Goal: Task Accomplishment & Management: Manage account settings

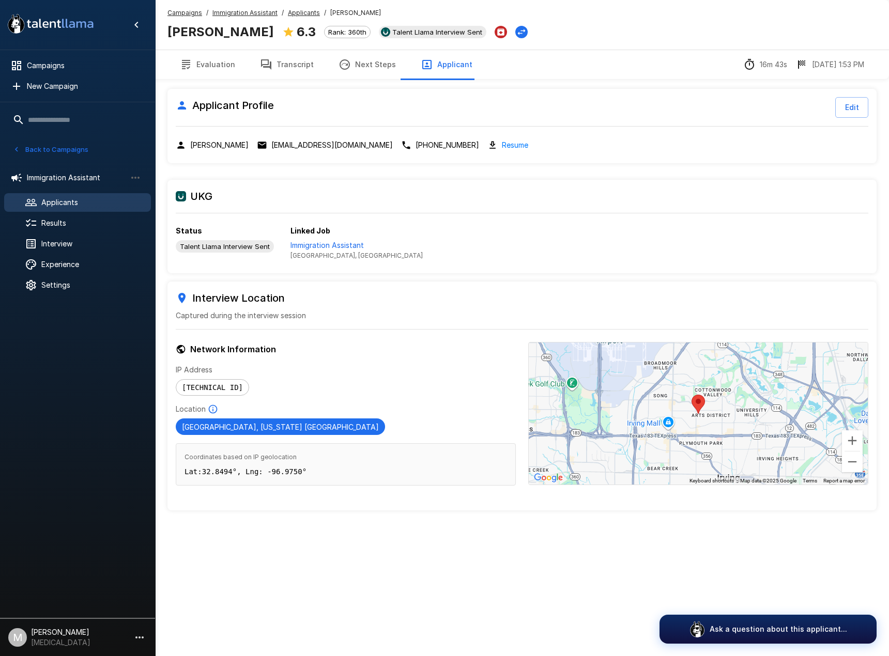
click at [308, 12] on u "Applicants" at bounding box center [304, 13] width 32 height 8
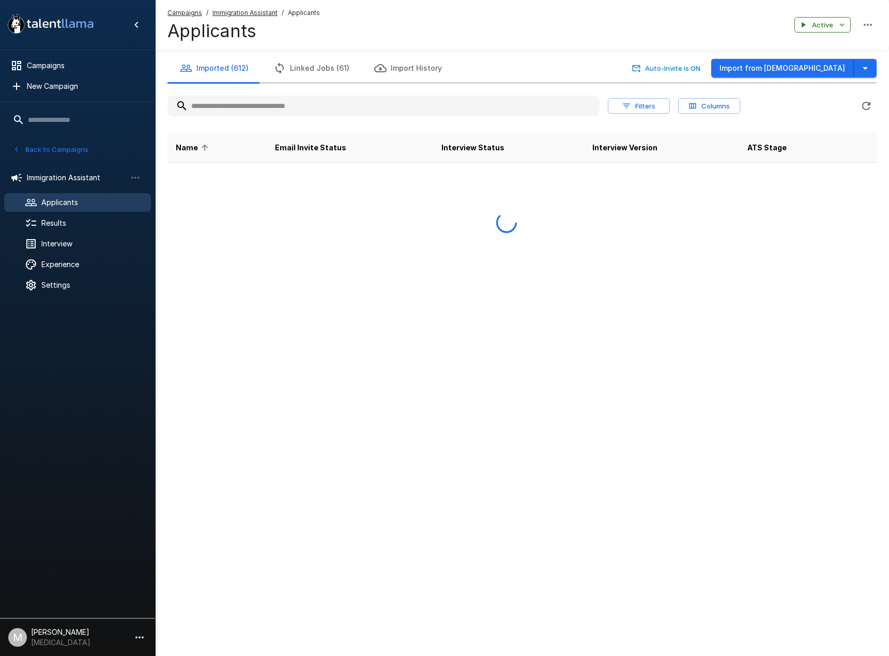
click at [276, 107] on input "text" at bounding box center [383, 106] width 432 height 19
type input "******"
click at [37, 148] on button "Back to Campaigns" at bounding box center [50, 150] width 81 height 16
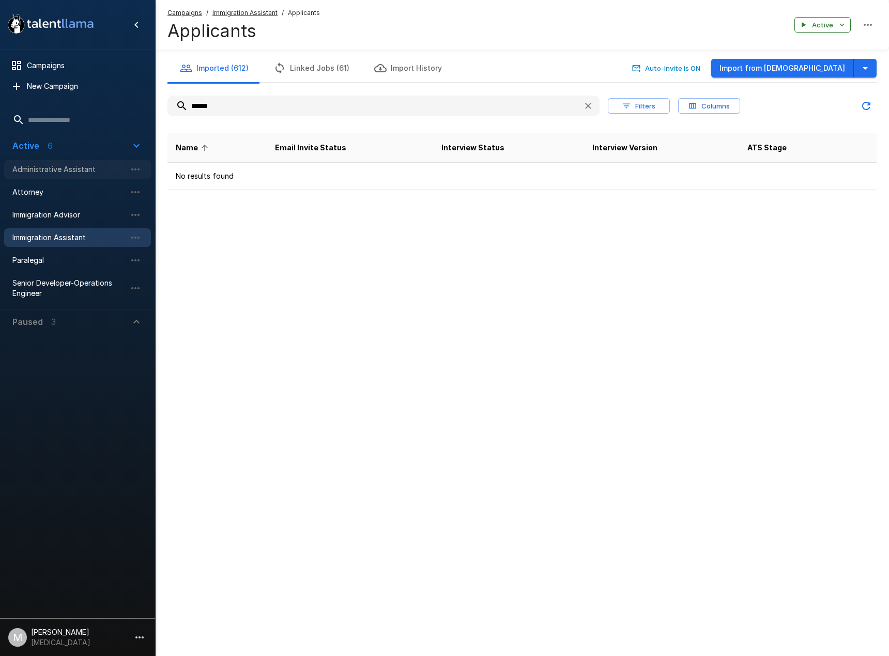
click at [72, 172] on span "Administrative Assistant" at bounding box center [69, 169] width 114 height 10
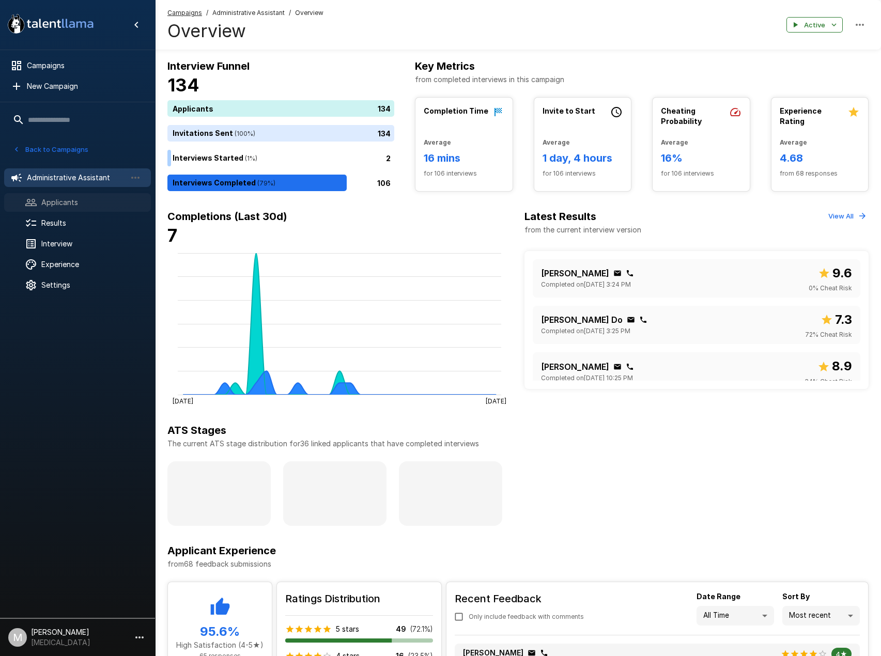
click at [50, 199] on span "Applicants" at bounding box center [91, 202] width 101 height 10
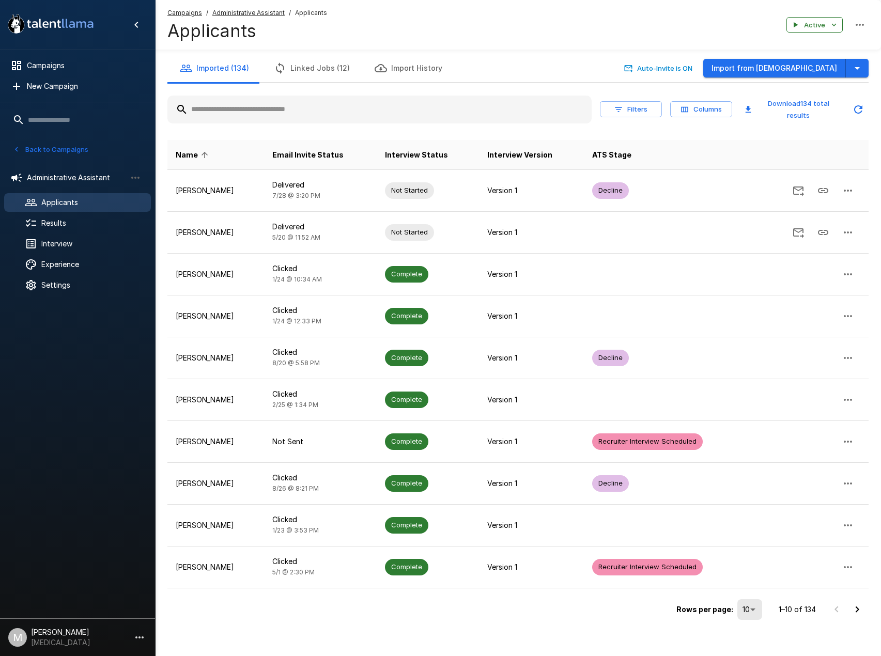
click at [401, 100] on input "text" at bounding box center [379, 109] width 424 height 19
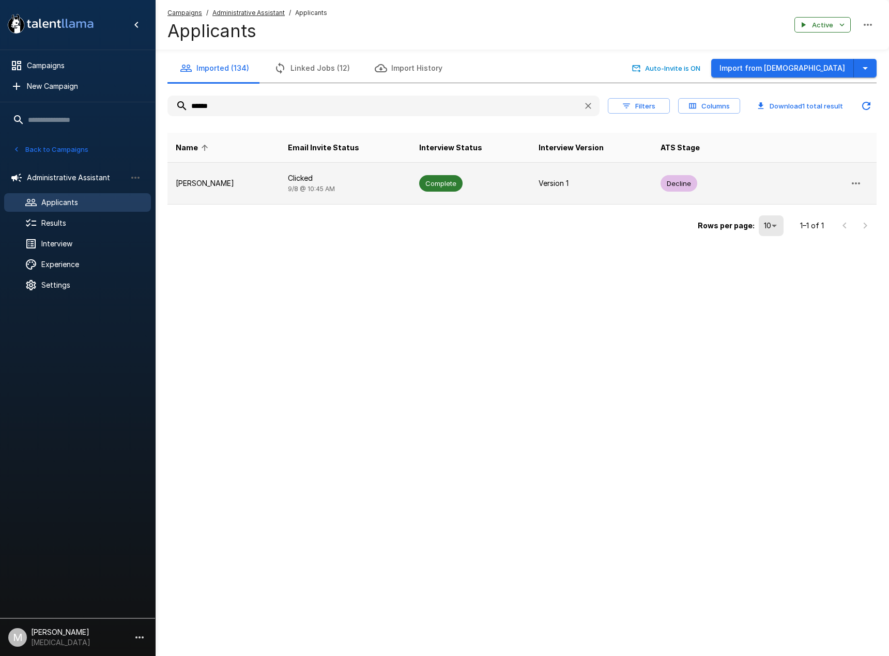
type input "******"
click at [370, 169] on td "Clicked [DATE] 10:45 AM" at bounding box center [345, 184] width 131 height 42
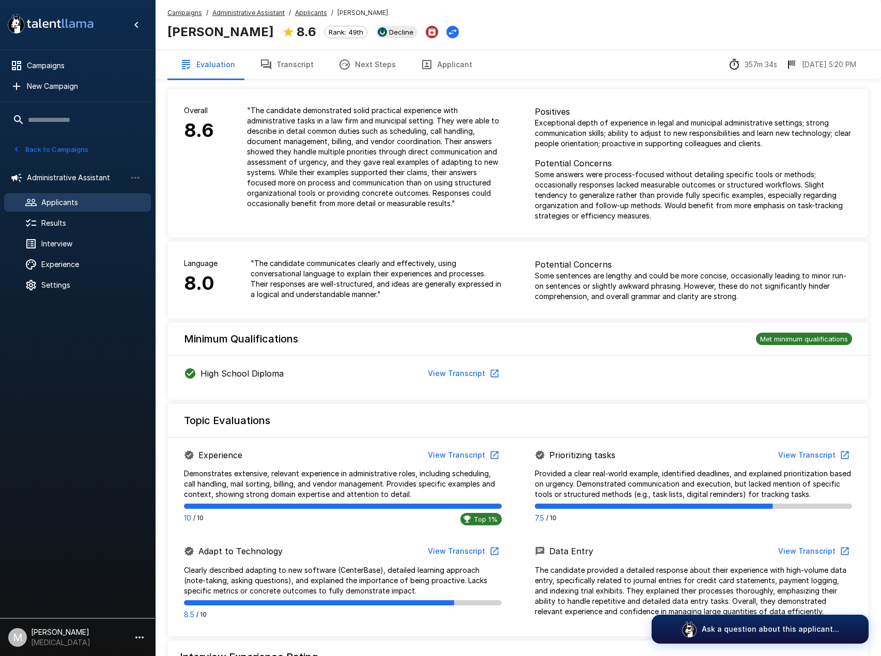
click at [291, 63] on button "Transcript" at bounding box center [286, 64] width 79 height 29
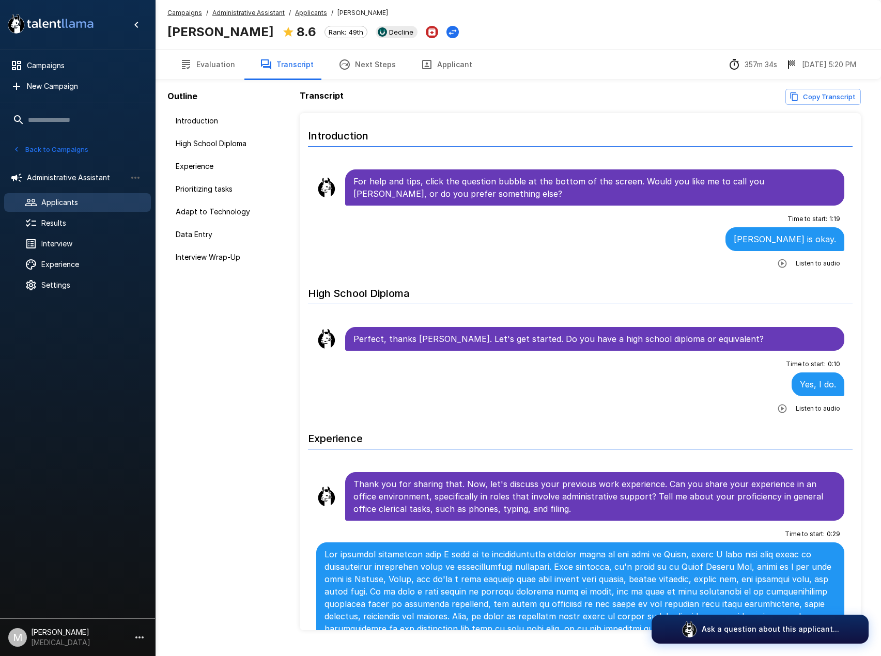
click at [456, 59] on button "Applicant" at bounding box center [446, 64] width 76 height 29
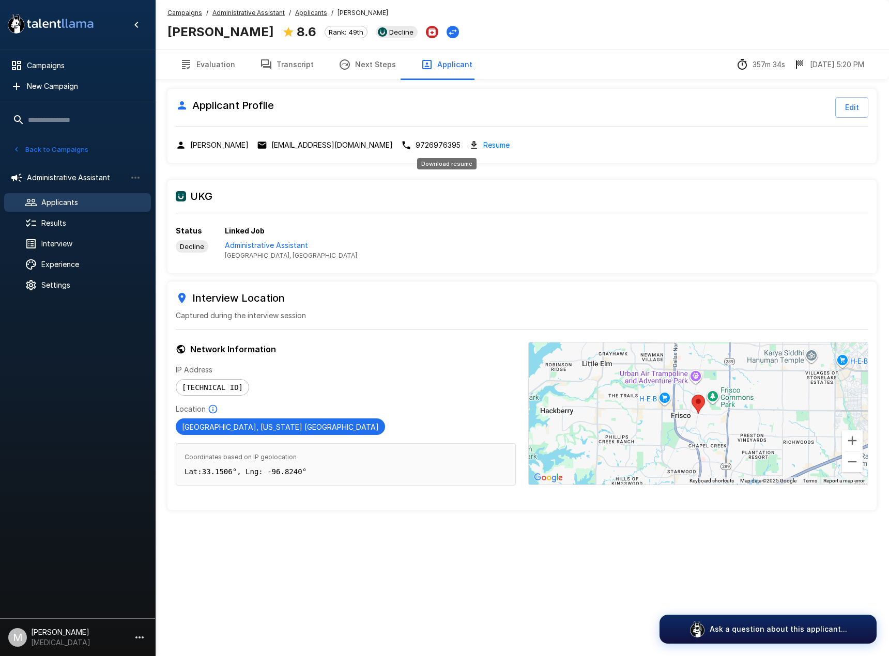
click at [469, 145] on div "Resume" at bounding box center [489, 145] width 41 height 12
click at [483, 143] on link "Resume" at bounding box center [496, 145] width 26 height 12
